Goal: Task Accomplishment & Management: Use online tool/utility

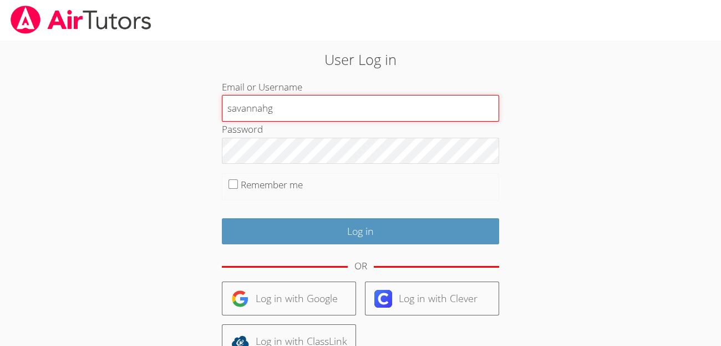
type input "savannahg"
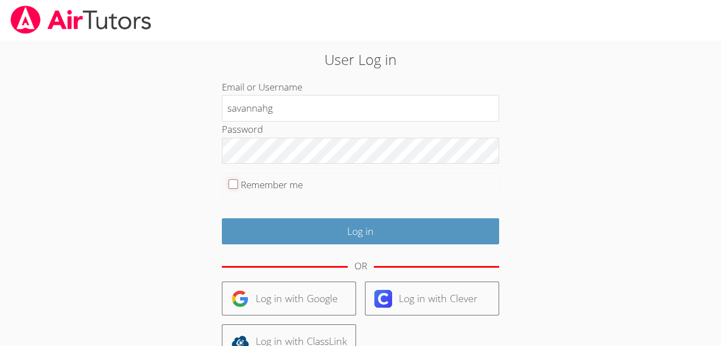
click at [237, 186] on input "Remember me" at bounding box center [233, 183] width 9 height 9
click at [237, 183] on input "Remember me" at bounding box center [233, 183] width 9 height 9
click at [236, 189] on fieldset "Remember me" at bounding box center [360, 187] width 277 height 28
click at [230, 187] on input "Remember me" at bounding box center [233, 183] width 9 height 9
checkbox input "true"
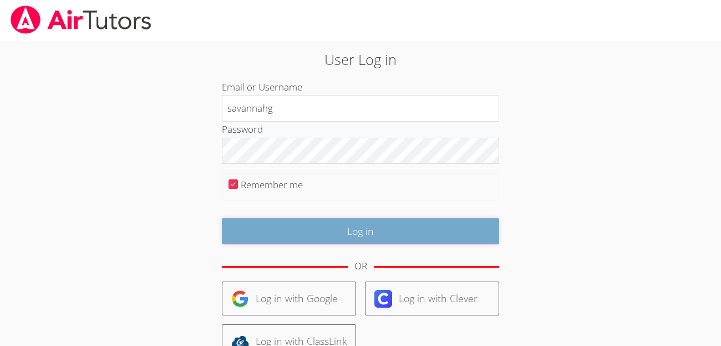
click at [328, 241] on input "Log in" at bounding box center [360, 231] width 277 height 26
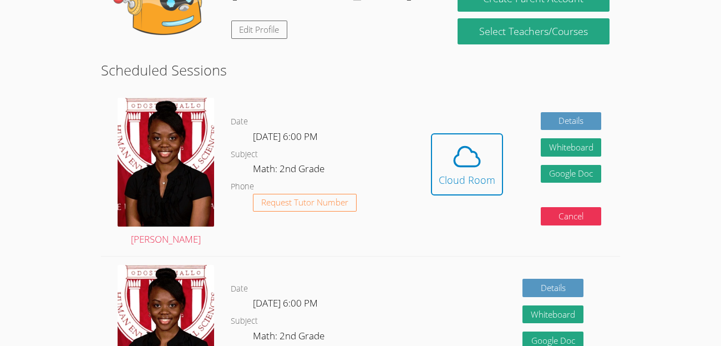
scroll to position [173, 0]
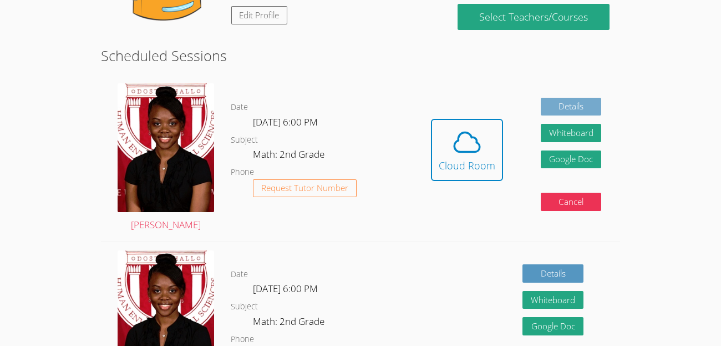
click at [583, 102] on link "Details" at bounding box center [571, 107] width 61 height 18
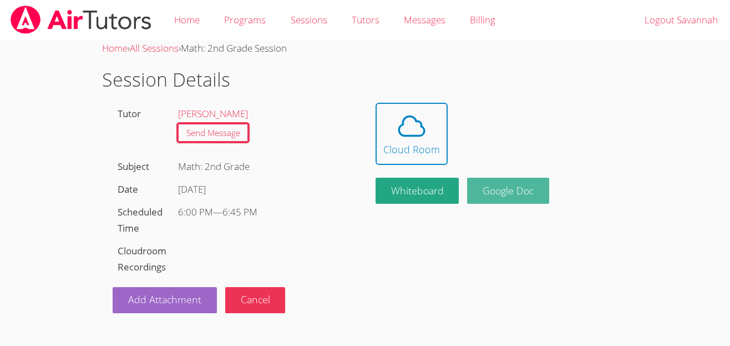
click at [530, 182] on link "Google Doc" at bounding box center [508, 190] width 82 height 26
click at [535, 179] on link "Google Doc" at bounding box center [508, 190] width 82 height 26
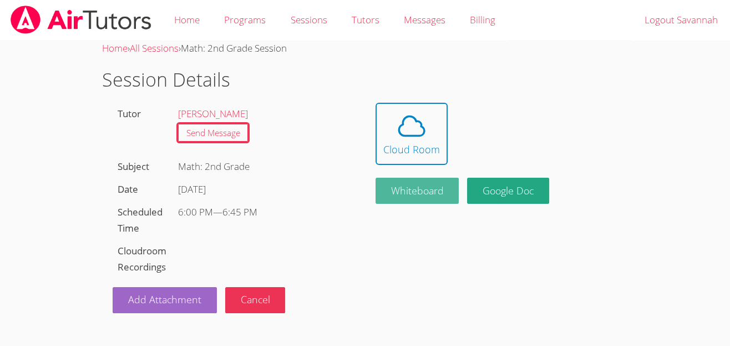
click at [422, 187] on button "Whiteboard" at bounding box center [418, 190] width 84 height 26
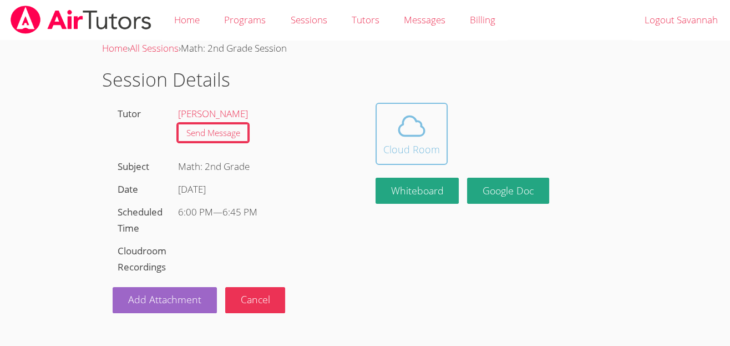
click at [421, 147] on div "Cloud Room" at bounding box center [411, 149] width 57 height 16
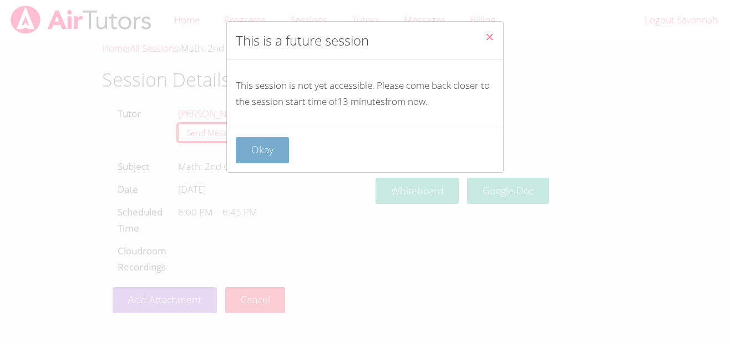
click at [286, 145] on button "Okay" at bounding box center [262, 150] width 53 height 26
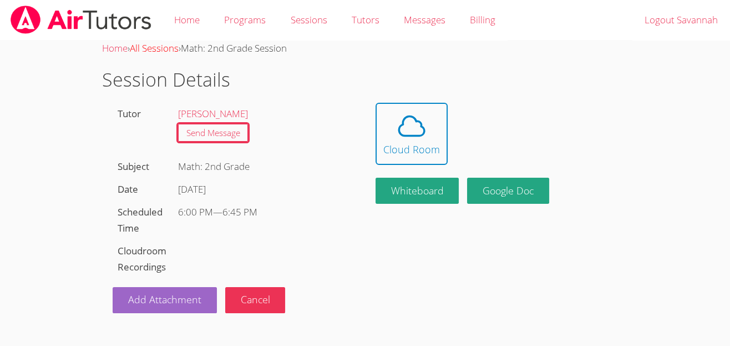
click at [166, 49] on link "All Sessions" at bounding box center [154, 48] width 49 height 13
click at [166, 52] on link "All Sessions" at bounding box center [154, 48] width 49 height 13
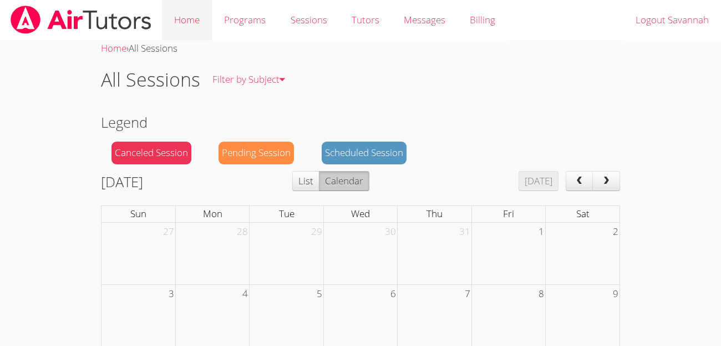
click at [199, 22] on link "Home" at bounding box center [187, 20] width 50 height 40
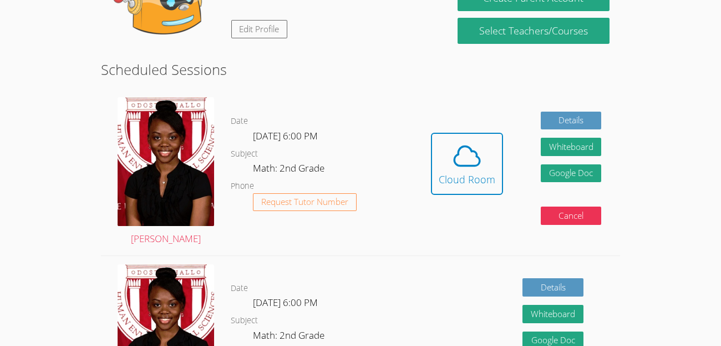
scroll to position [118, 0]
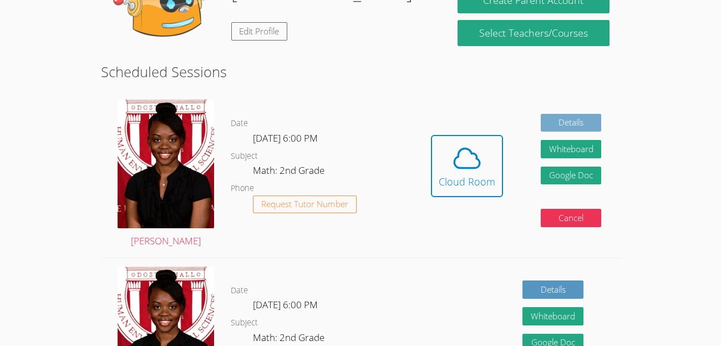
click at [548, 129] on link "Details" at bounding box center [571, 123] width 61 height 18
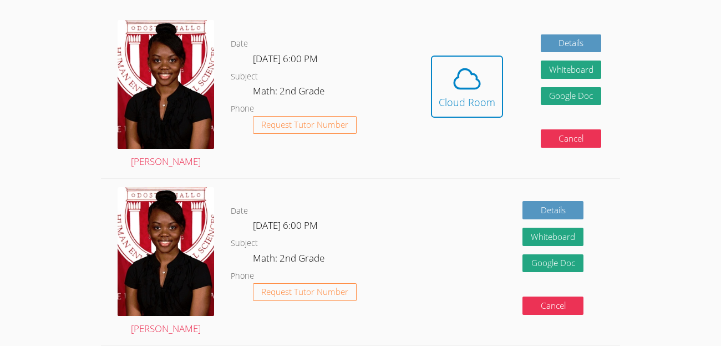
scroll to position [173, 0]
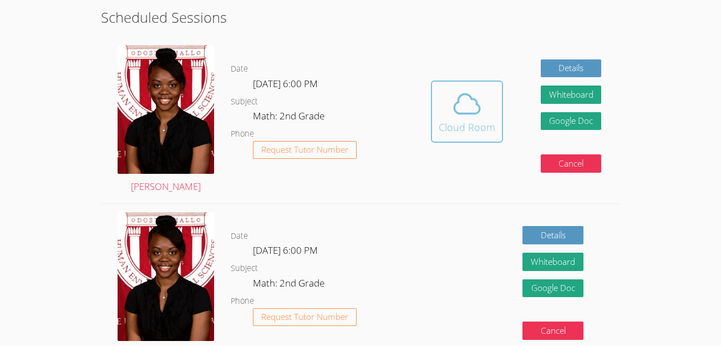
click at [474, 104] on icon at bounding box center [467, 103] width 31 height 31
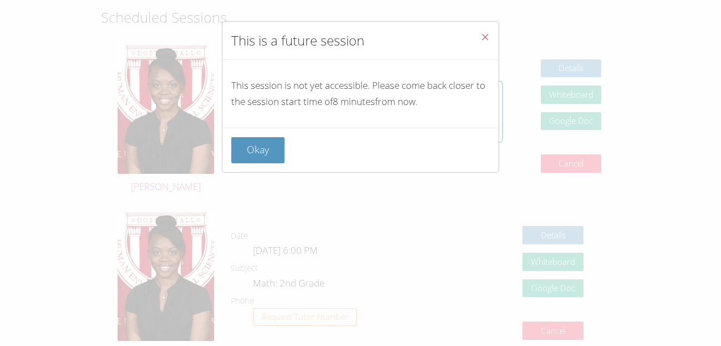
click at [480, 34] on icon "Close" at bounding box center [484, 36] width 9 height 9
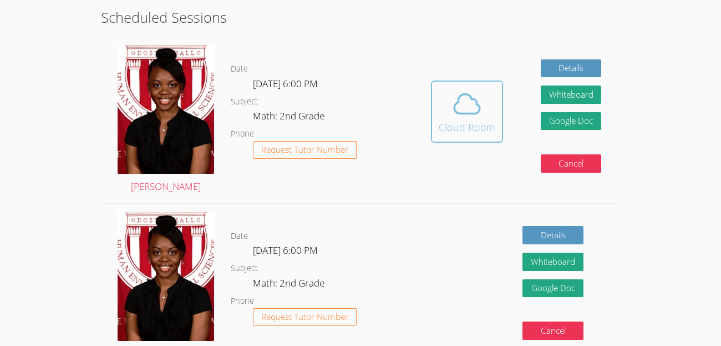
click at [471, 119] on div "Cloud Room" at bounding box center [467, 127] width 57 height 16
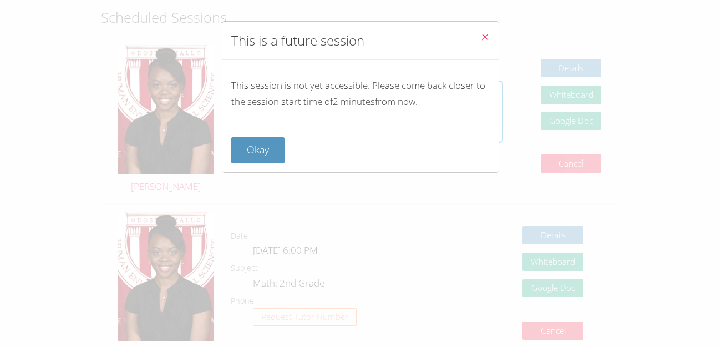
click at [471, 119] on div "This session is not yet accessible. Please come back closer to the session star…" at bounding box center [360, 94] width 276 height 68
click at [272, 154] on button "Okay" at bounding box center [257, 150] width 53 height 26
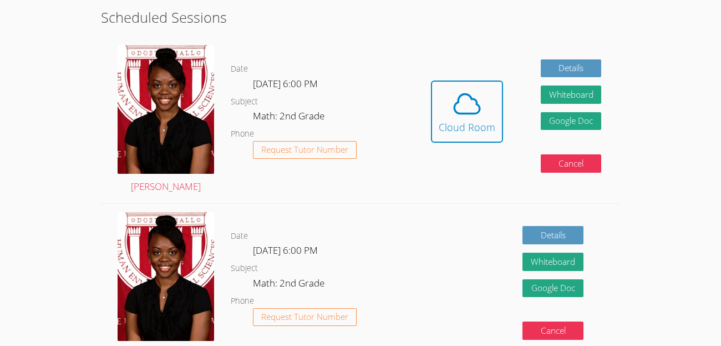
click at [707, 173] on html "Home Programs Sessions Tutors Messages Billing Logout Savannah Hi, Savannah Edi…" at bounding box center [360, 0] width 721 height 346
click at [677, 173] on html "Home Programs Sessions Tutors Messages Billing Logout Savannah Hi, Savannah Edi…" at bounding box center [360, 0] width 721 height 346
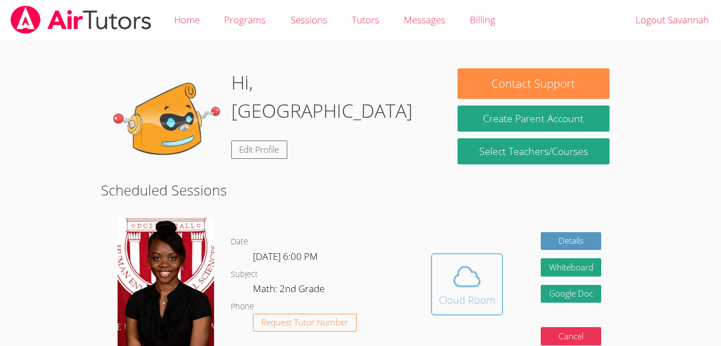
scroll to position [0, 0]
click at [454, 286] on icon at bounding box center [467, 276] width 31 height 31
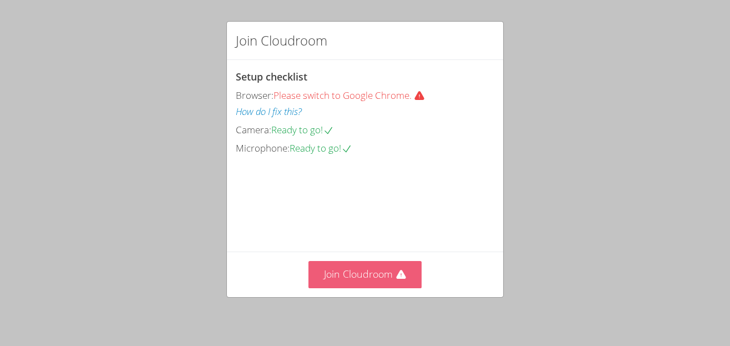
click at [356, 278] on button "Join Cloudroom" at bounding box center [365, 274] width 114 height 27
